Goal: Find specific page/section: Find specific page/section

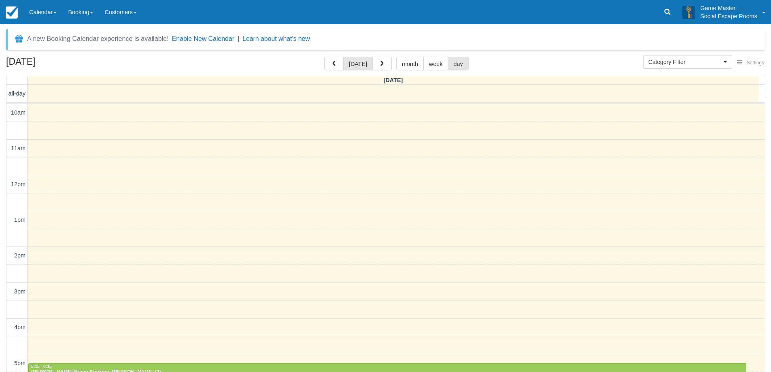
select select
click at [53, 7] on link "Calendar" at bounding box center [42, 12] width 39 height 24
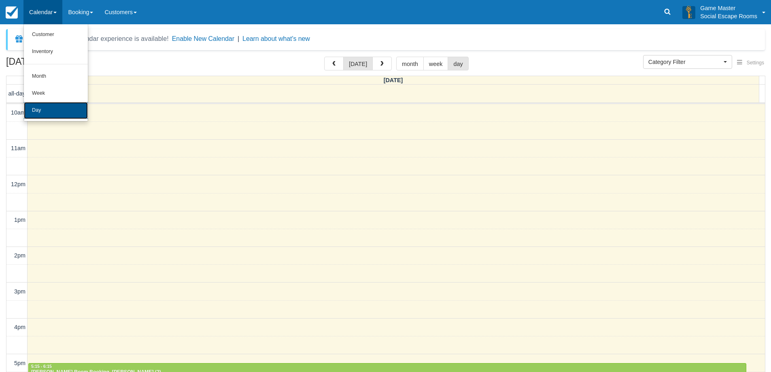
click at [51, 110] on link "Day" at bounding box center [56, 110] width 64 height 17
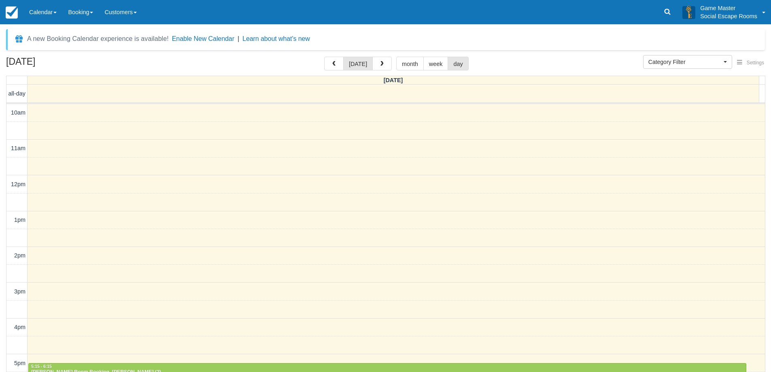
select select
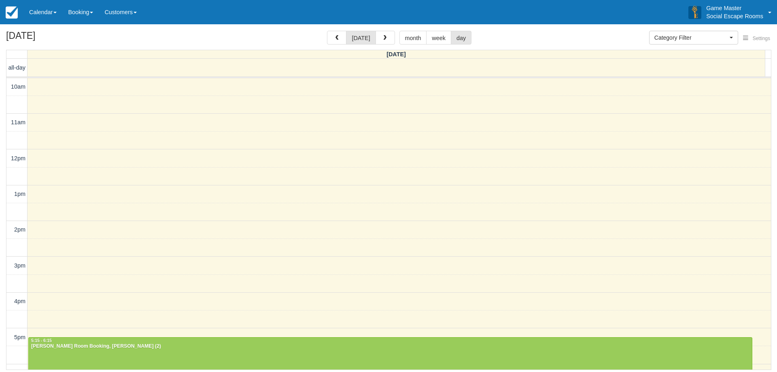
select select
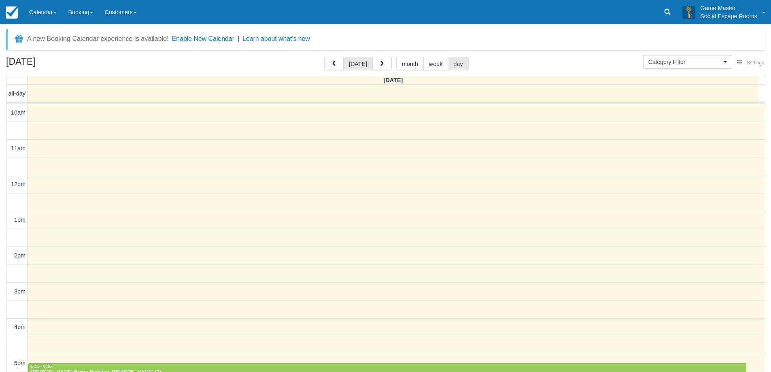
scroll to position [36, 0]
